Goal: Transaction & Acquisition: Purchase product/service

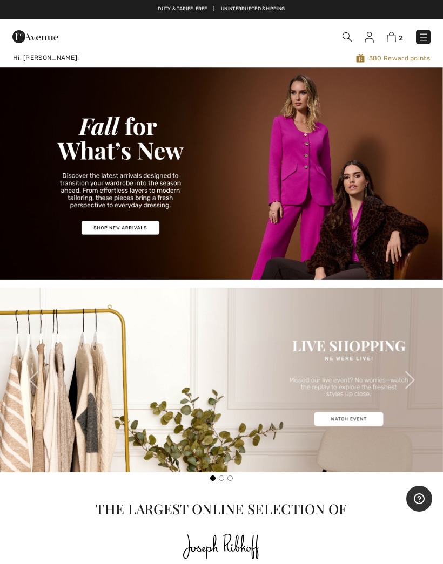
click at [124, 224] on img at bounding box center [221, 174] width 443 height 212
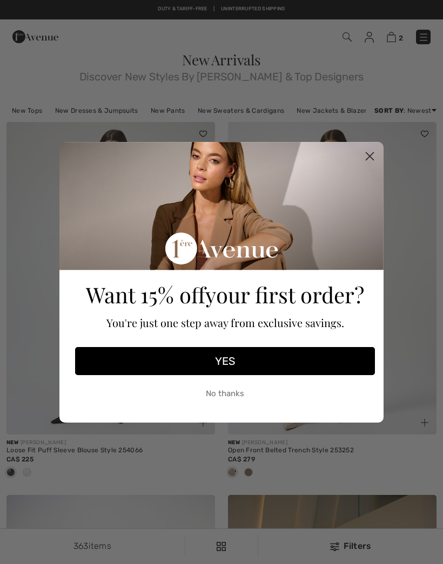
checkbox input "true"
click at [375, 152] on circle "Close dialog" at bounding box center [370, 156] width 18 height 18
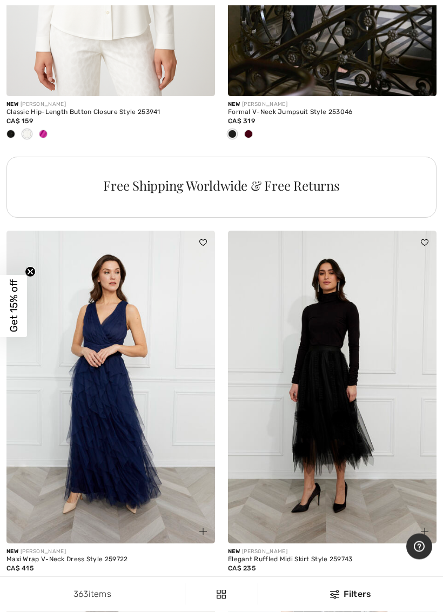
scroll to position [2168, 0]
click at [347, 410] on img at bounding box center [332, 387] width 208 height 313
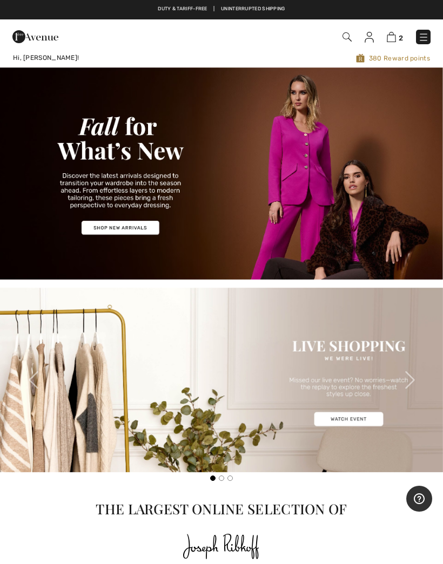
click at [130, 229] on img at bounding box center [221, 174] width 443 height 212
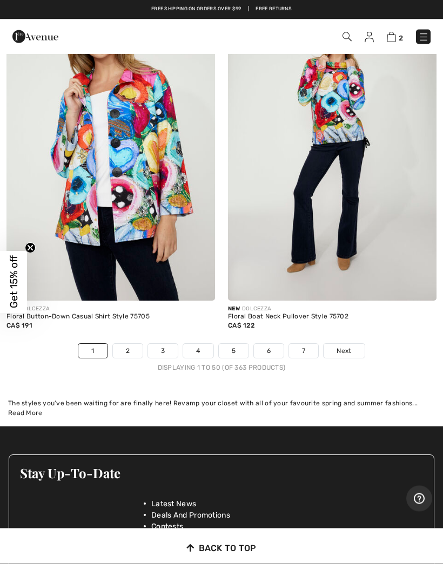
scroll to position [9224, 0]
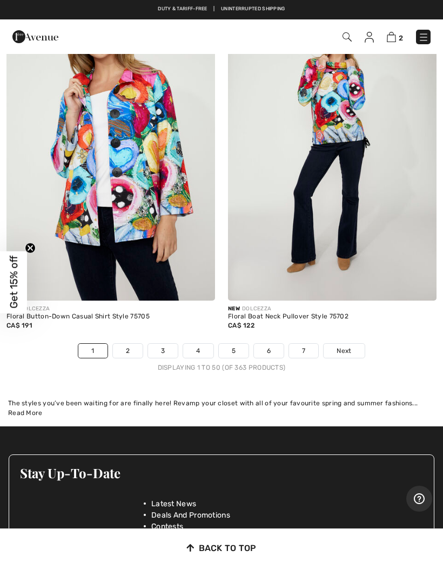
click at [127, 344] on link "2" at bounding box center [128, 351] width 30 height 14
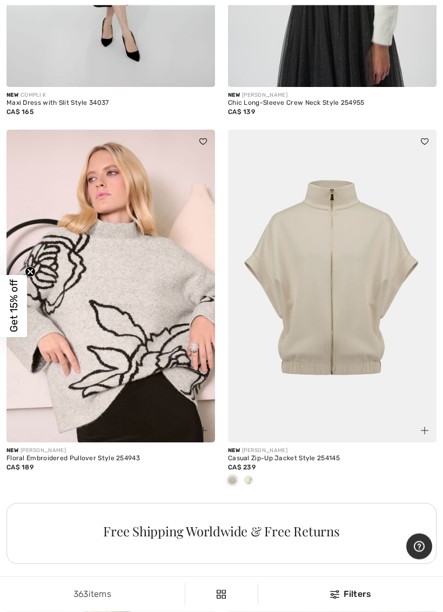
scroll to position [8511, 0]
click at [138, 309] on img at bounding box center [110, 286] width 208 height 313
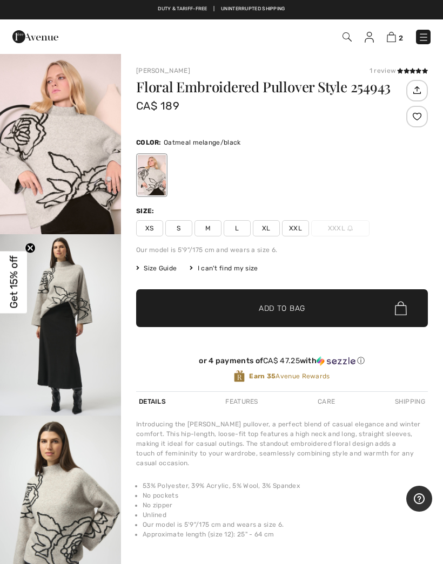
click at [295, 228] on span "XXL" at bounding box center [295, 228] width 27 height 16
click at [291, 307] on span "Add to Bag" at bounding box center [282, 308] width 46 height 11
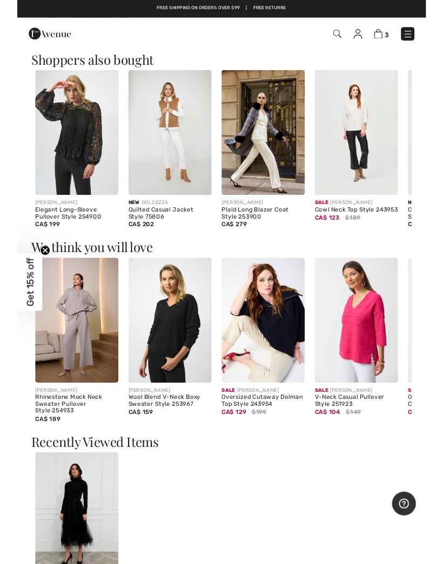
scroll to position [552, 0]
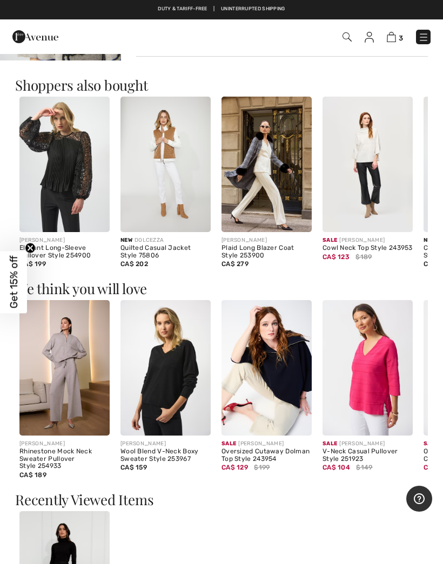
click at [60, 373] on img at bounding box center [64, 368] width 90 height 136
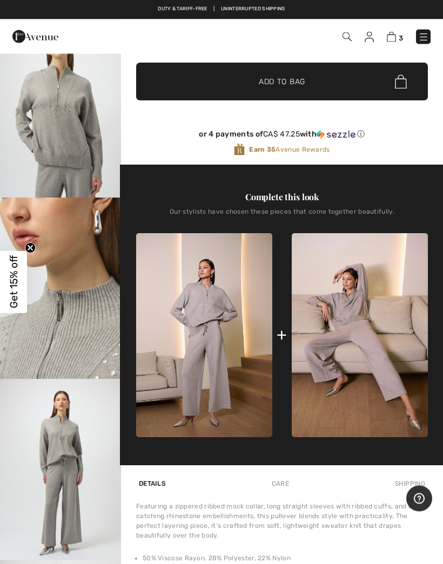
scroll to position [210, 0]
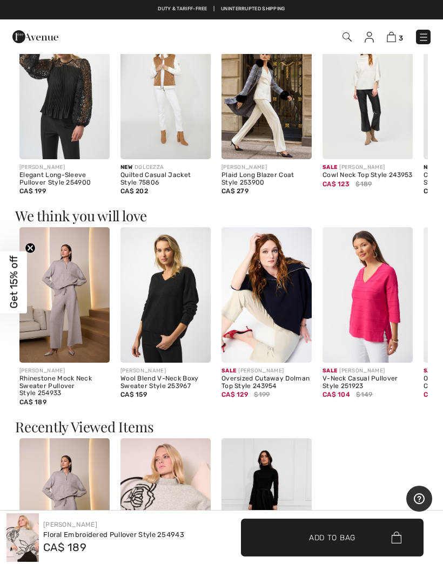
scroll to position [622, 0]
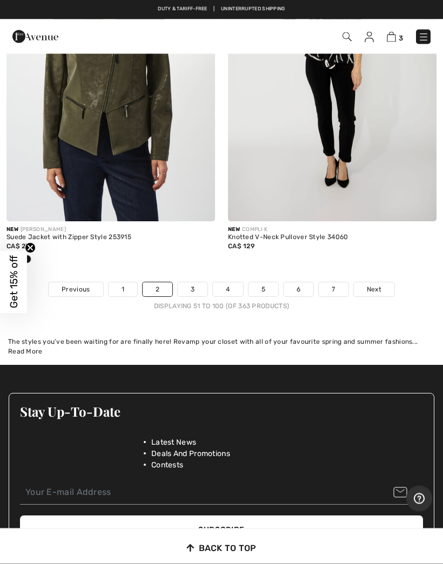
scroll to position [9133, 0]
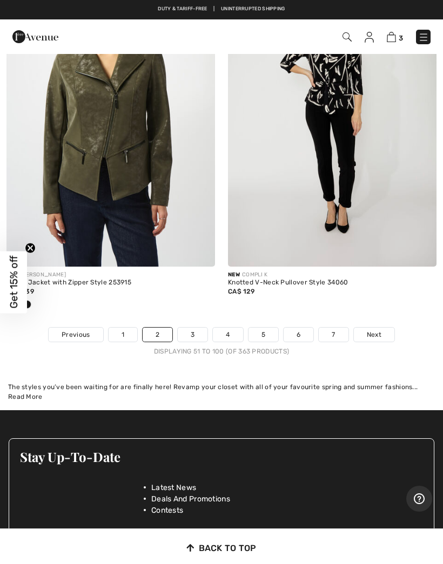
click at [198, 329] on link "3" at bounding box center [193, 335] width 30 height 14
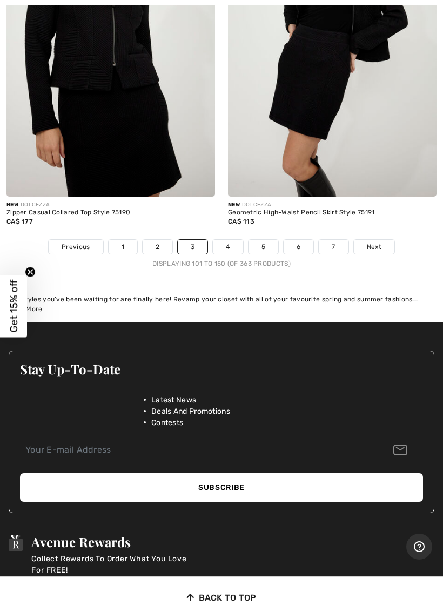
scroll to position [9118, 0]
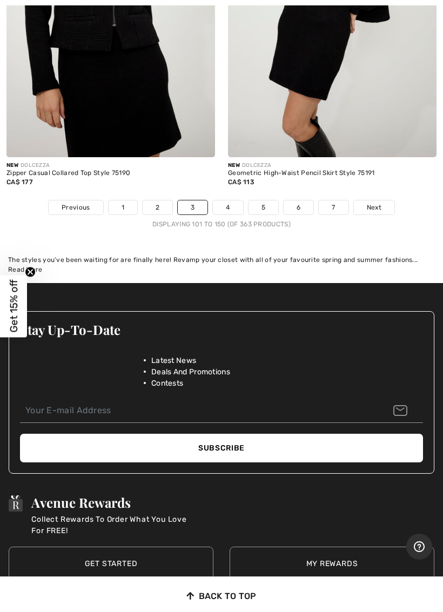
click at [231, 200] on link "4" at bounding box center [228, 207] width 30 height 14
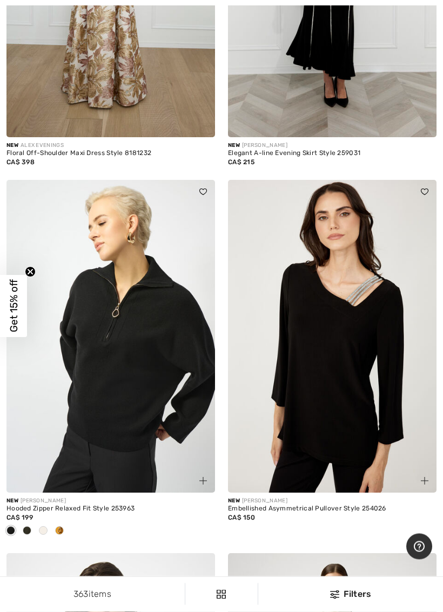
scroll to position [8052, 0]
click at [160, 368] on img at bounding box center [110, 336] width 208 height 313
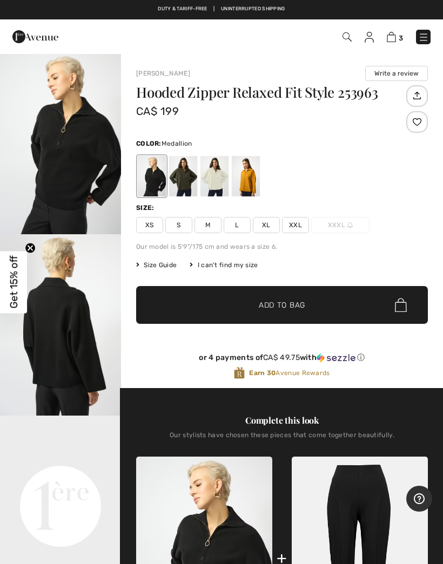
click at [254, 193] on div at bounding box center [246, 176] width 28 height 41
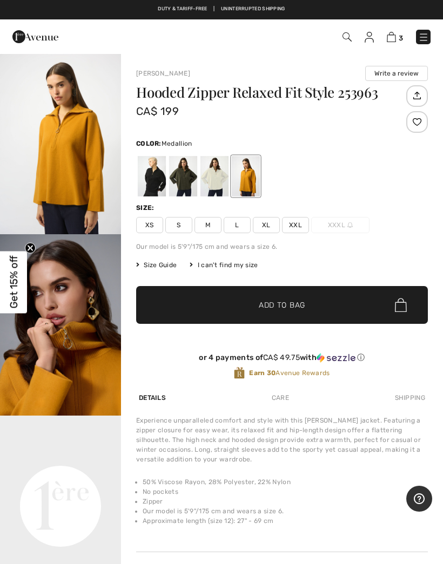
click at [298, 230] on span "XXL" at bounding box center [295, 225] width 27 height 16
click at [319, 307] on span "✔ Added to Bag Add to Bag" at bounding box center [282, 305] width 292 height 38
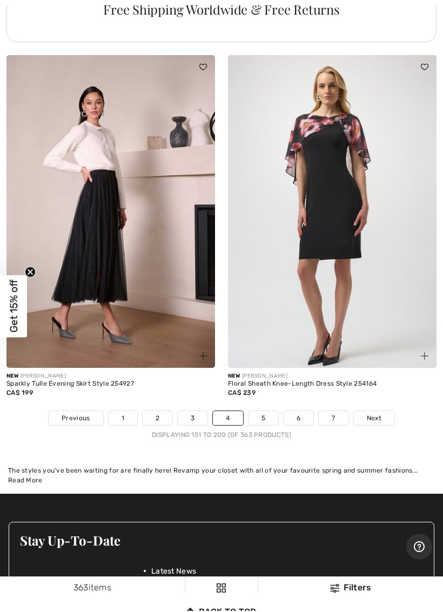
scroll to position [9036, 0]
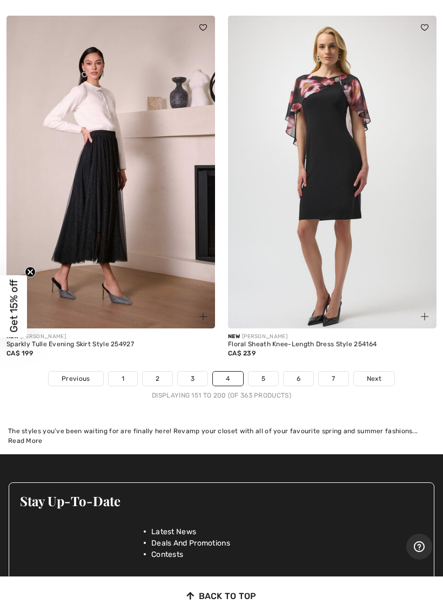
click at [265, 374] on link "5" at bounding box center [263, 379] width 30 height 14
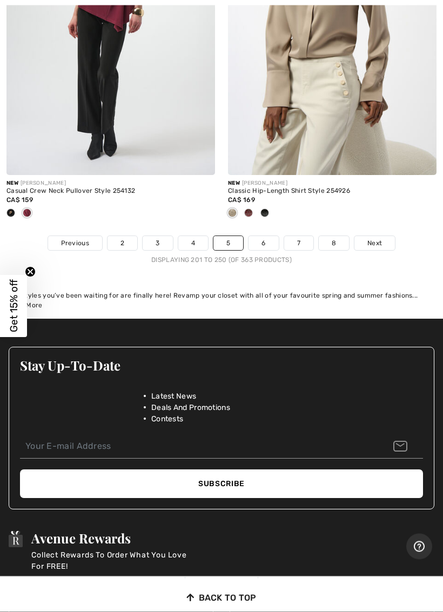
scroll to position [9358, 0]
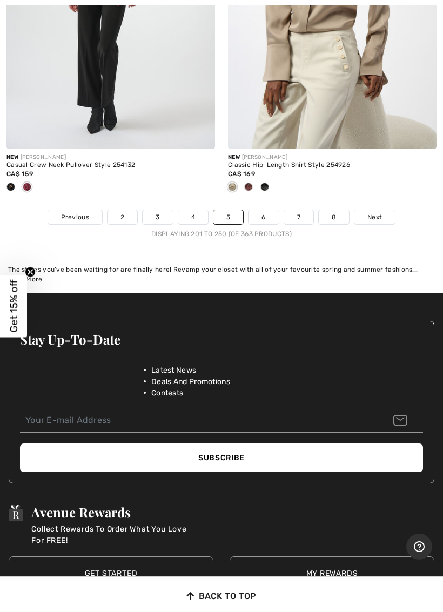
click at [263, 211] on link "6" at bounding box center [263, 217] width 30 height 14
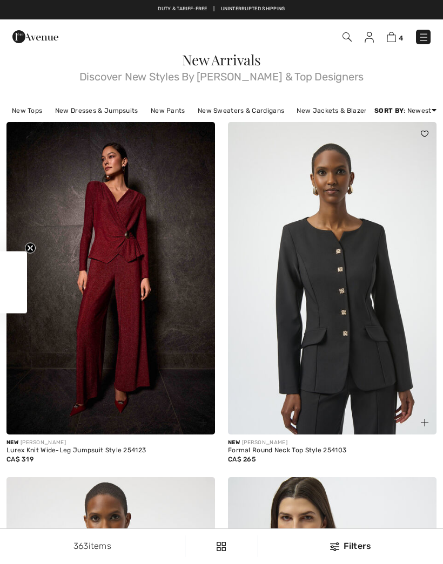
checkbox input "true"
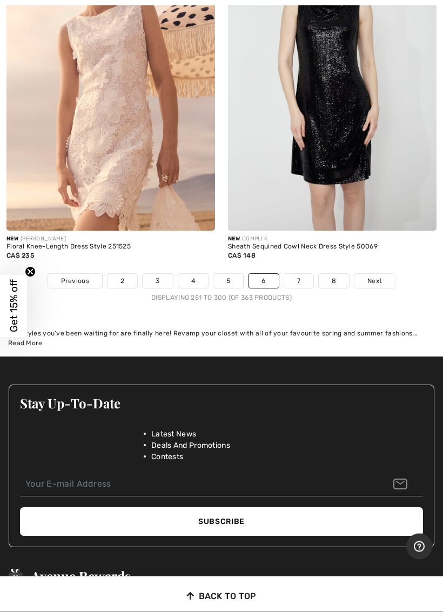
scroll to position [9252, 0]
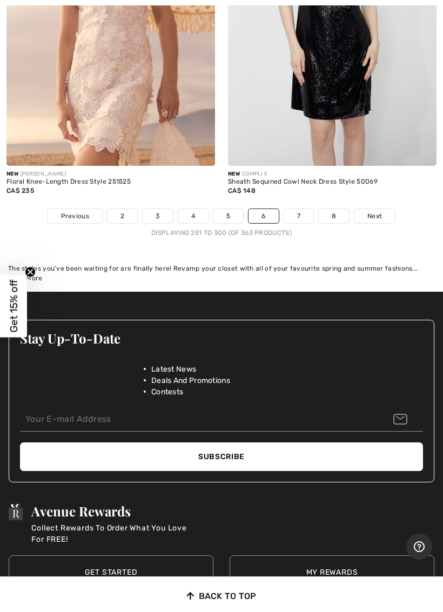
click at [296, 209] on link "7" at bounding box center [298, 216] width 29 height 14
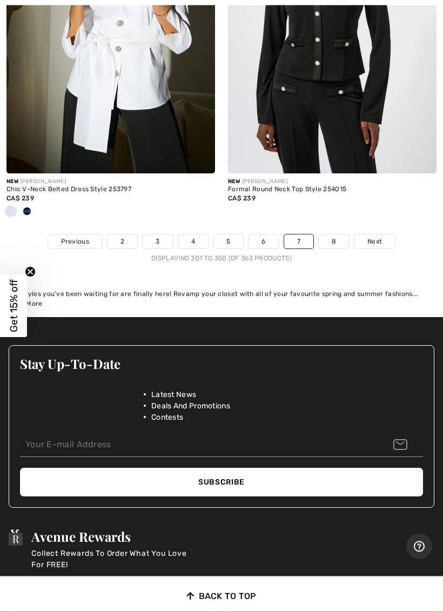
scroll to position [9304, 0]
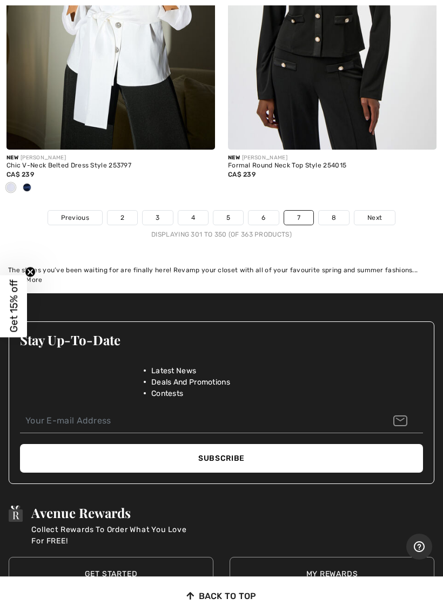
click at [333, 213] on link "8" at bounding box center [334, 218] width 30 height 14
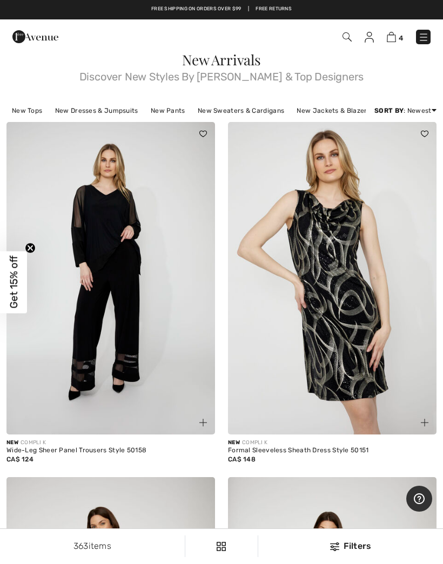
click at [2, 373] on div "New COMPLI K Wide-Leg Sheer Panel Trousers Style 50158 CA$ 124" at bounding box center [110, 299] width 221 height 355
click at [418, 36] on img at bounding box center [423, 37] width 11 height 11
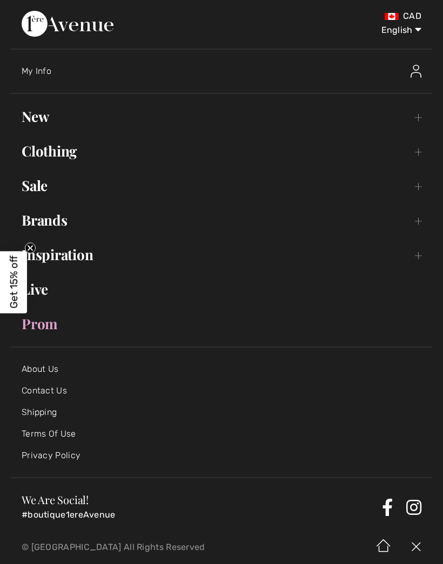
click at [415, 220] on link "Brands Open submenu" at bounding box center [221, 220] width 421 height 24
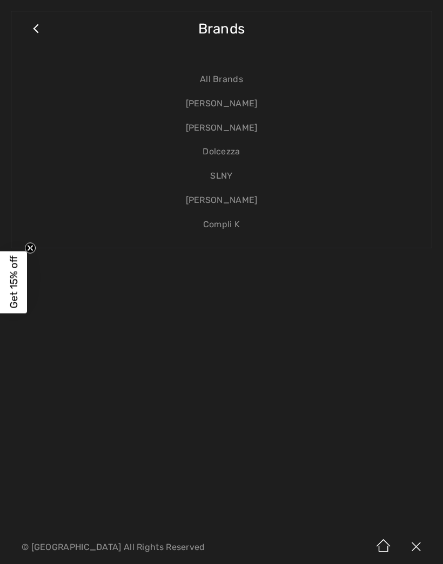
click at [225, 133] on link "[PERSON_NAME]" at bounding box center [221, 128] width 399 height 24
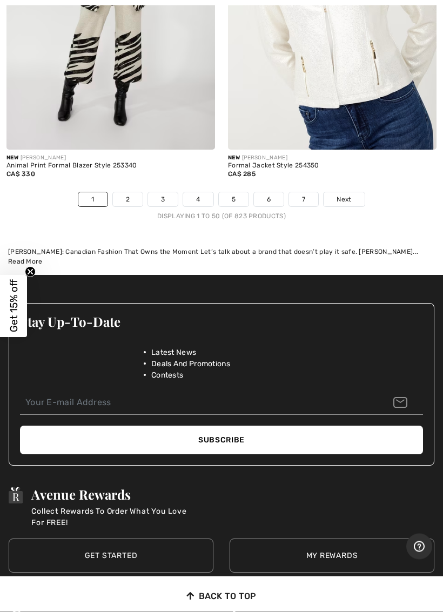
scroll to position [9511, 0]
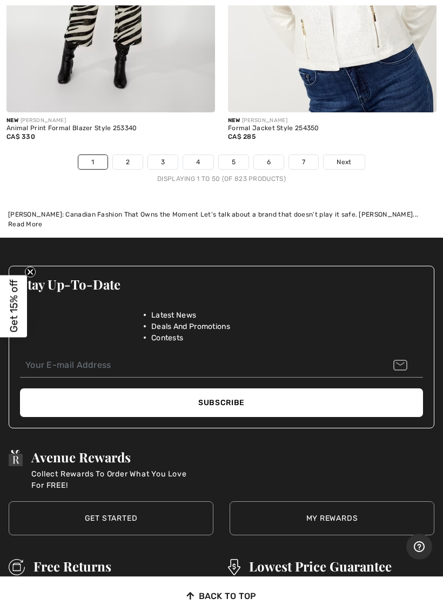
click at [130, 155] on link "2" at bounding box center [128, 162] width 30 height 14
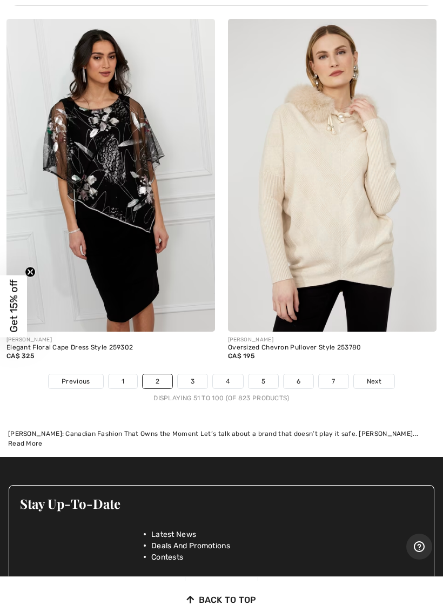
scroll to position [9238, 0]
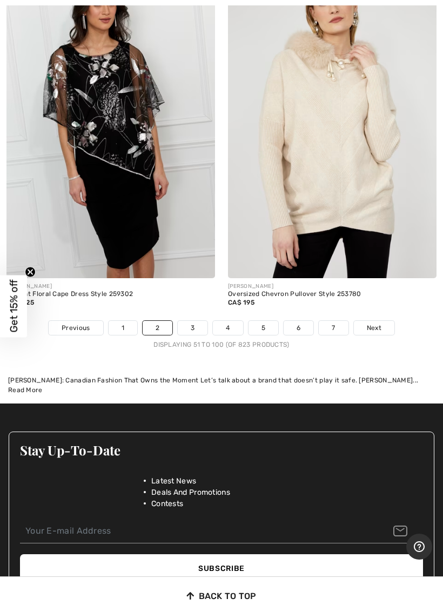
click at [185, 321] on link "3" at bounding box center [193, 328] width 30 height 14
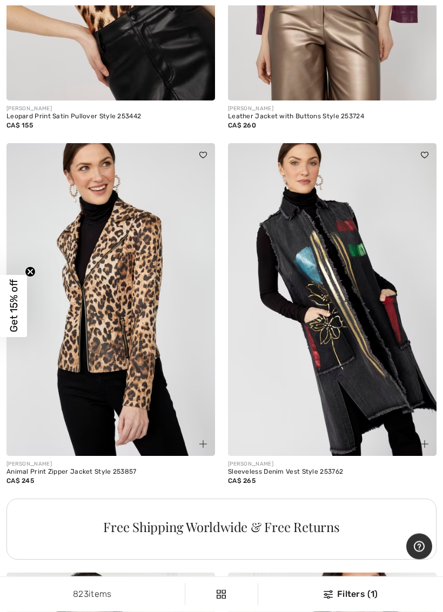
scroll to position [4219, 0]
click at [376, 339] on img at bounding box center [332, 299] width 208 height 313
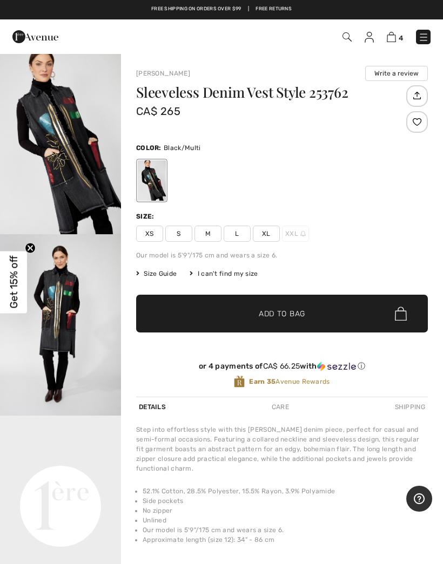
click at [300, 232] on img at bounding box center [302, 233] width 5 height 5
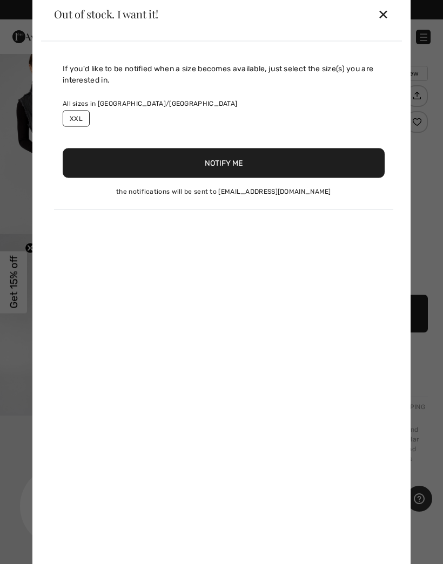
click at [309, 237] on div "If you'd like to be notified when a size becomes available, just select the siz…" at bounding box center [221, 307] width 361 height 532
click at [282, 166] on button "Notify Me" at bounding box center [224, 163] width 322 height 30
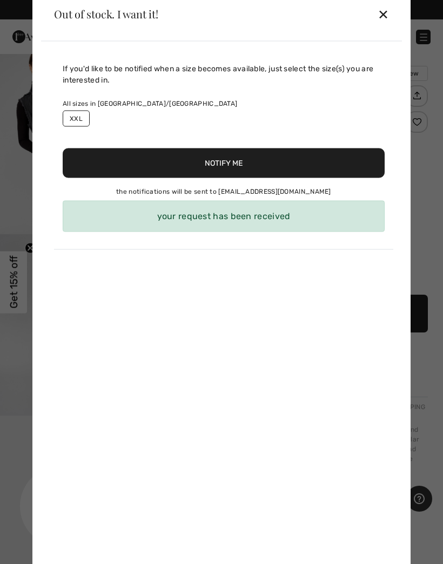
click at [385, 22] on div "✕" at bounding box center [383, 14] width 11 height 23
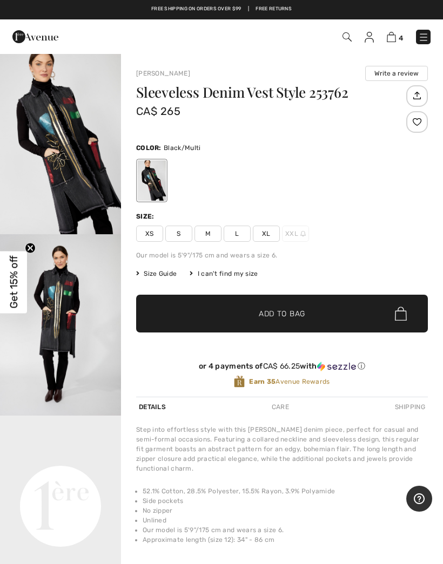
click at [393, 42] on img at bounding box center [391, 37] width 9 height 10
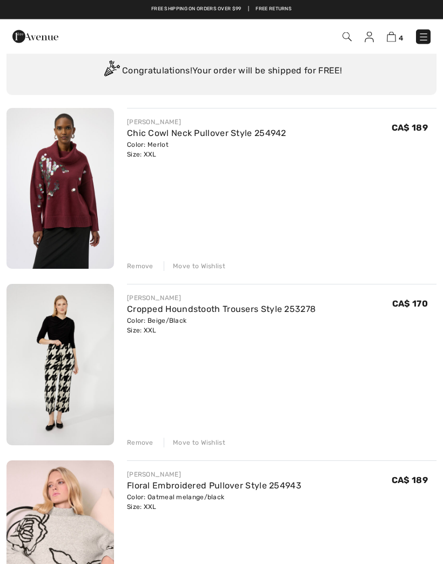
scroll to position [52, 0]
